Goal: Task Accomplishment & Management: Manage account settings

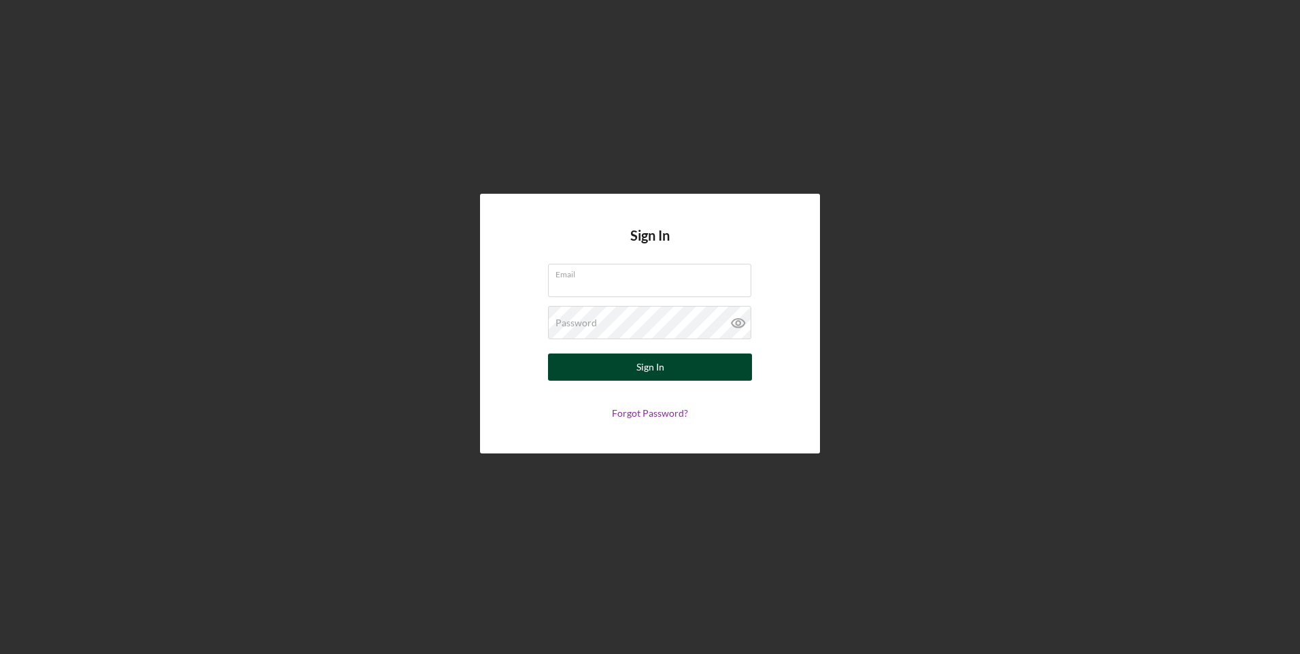
type input "[PERSON_NAME][EMAIL_ADDRESS][DOMAIN_NAME]"
click at [642, 366] on div "Sign In" at bounding box center [650, 366] width 28 height 27
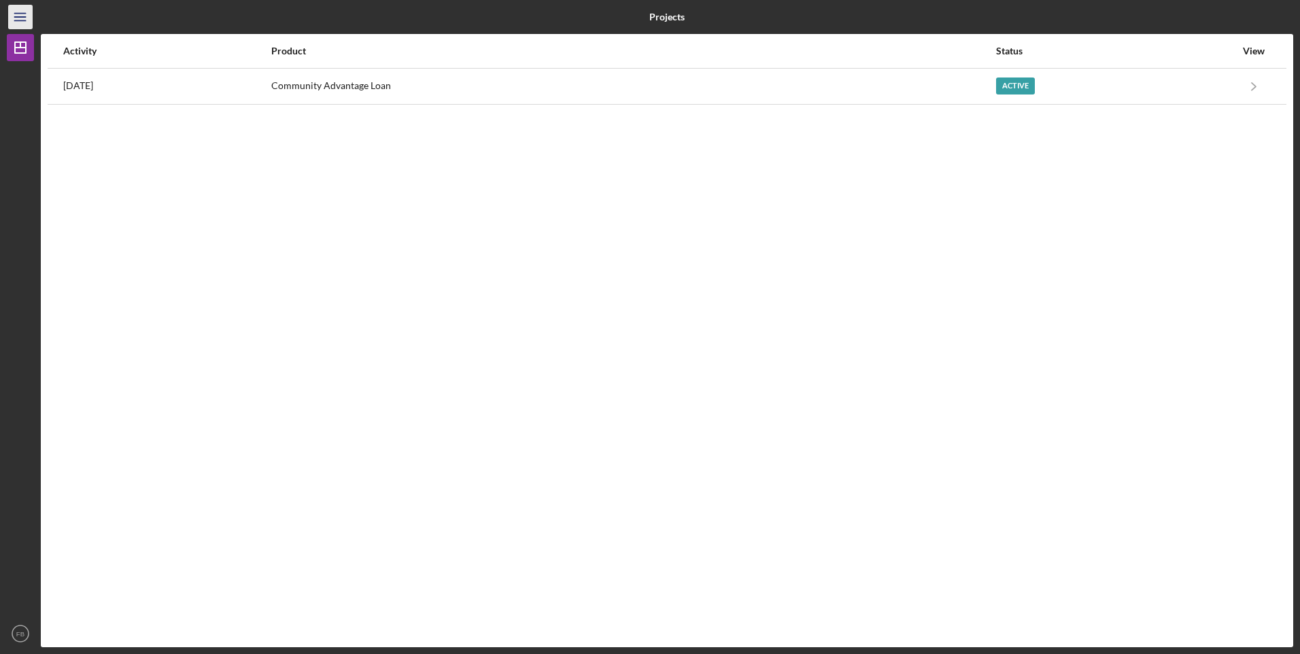
click at [22, 19] on icon "Icon/Menu" at bounding box center [20, 17] width 31 height 31
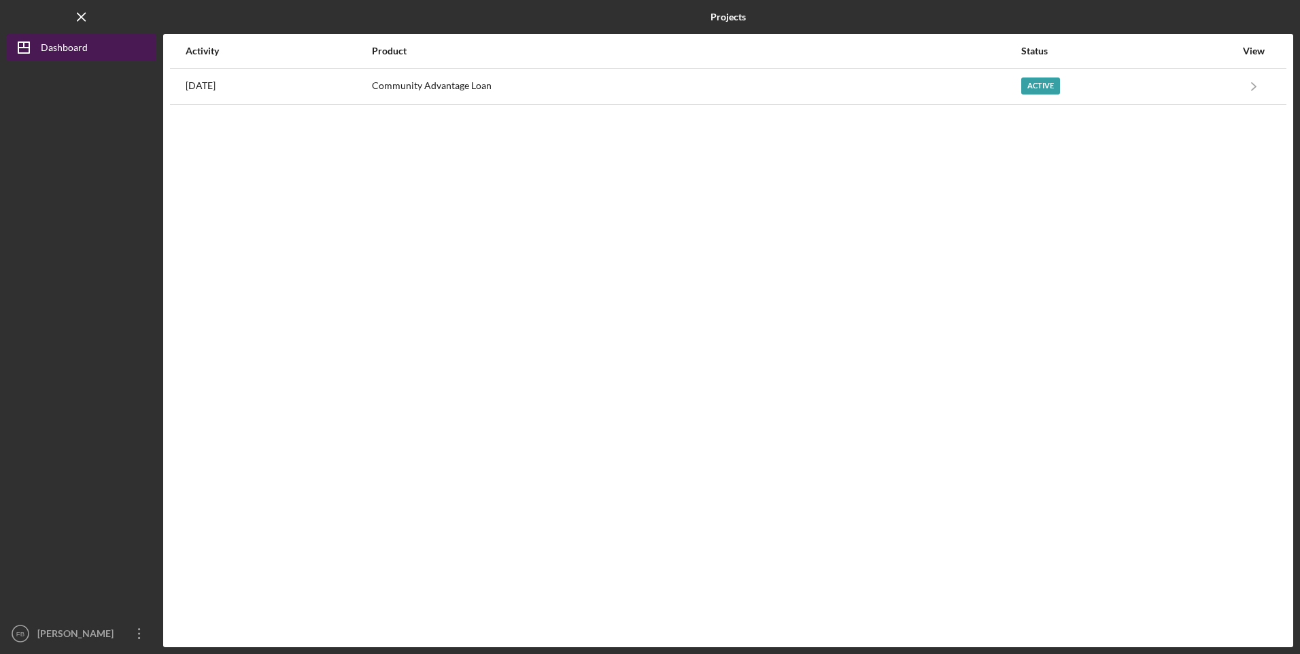
click at [45, 49] on div "Dashboard" at bounding box center [64, 49] width 47 height 31
click at [71, 41] on div "Dashboard" at bounding box center [64, 49] width 47 height 31
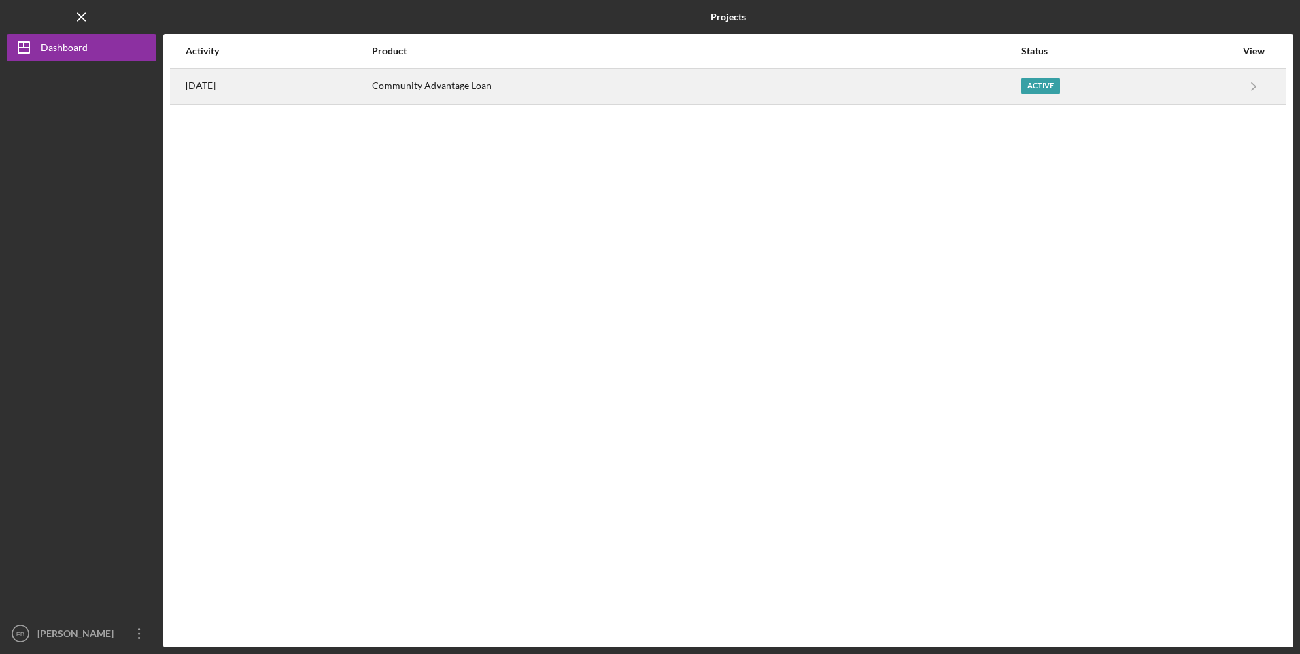
click at [215, 86] on time "[DATE]" at bounding box center [201, 85] width 30 height 11
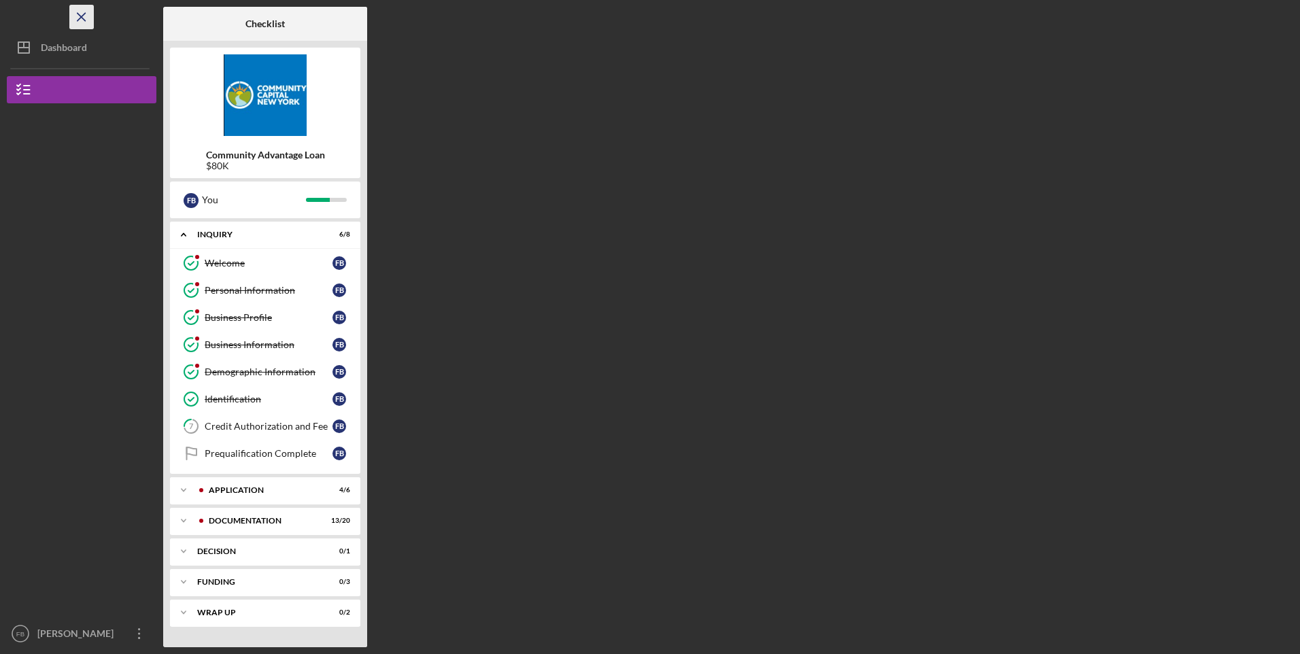
click at [82, 14] on icon "Icon/Menu Close" at bounding box center [82, 17] width 31 height 31
